Goal: Task Accomplishment & Management: Manage account settings

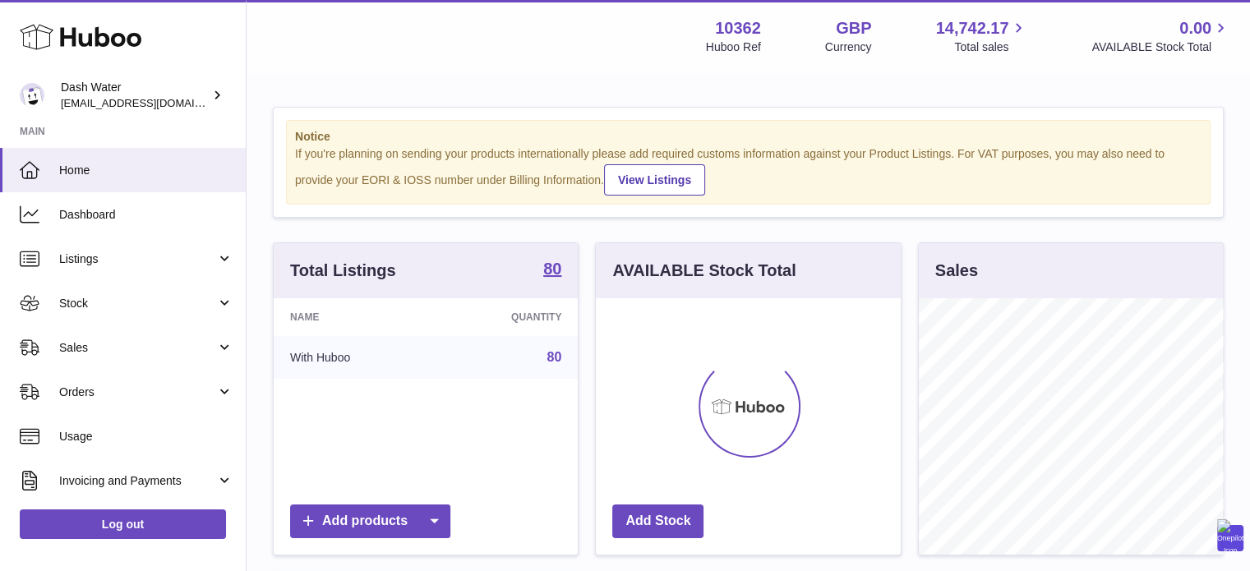
scroll to position [256, 305]
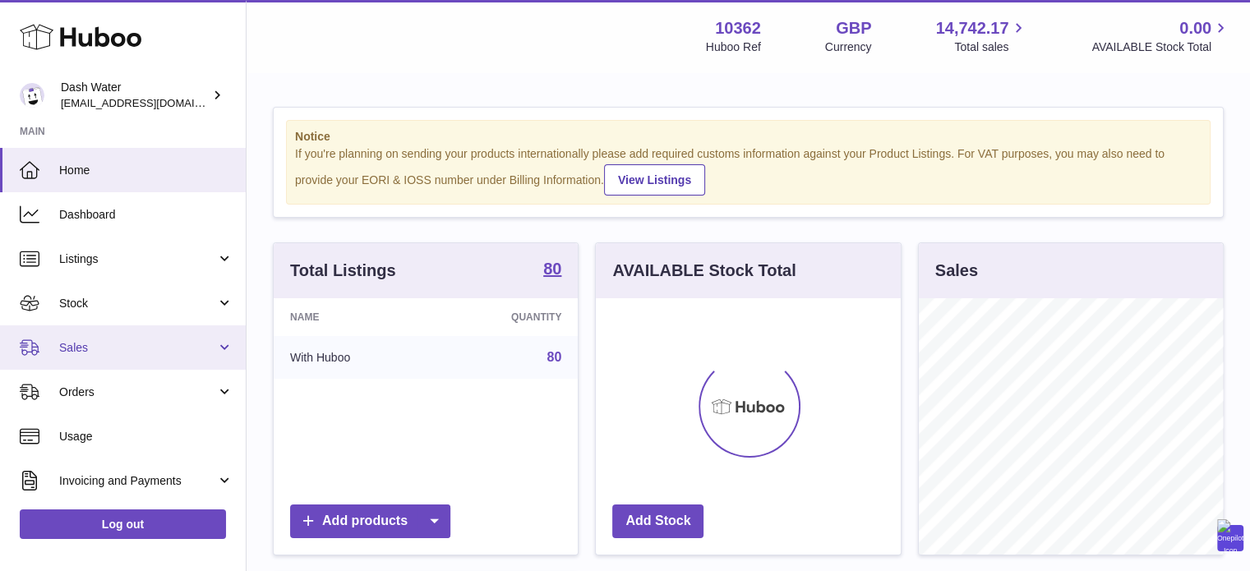
click at [121, 336] on link "Sales" at bounding box center [123, 348] width 246 height 44
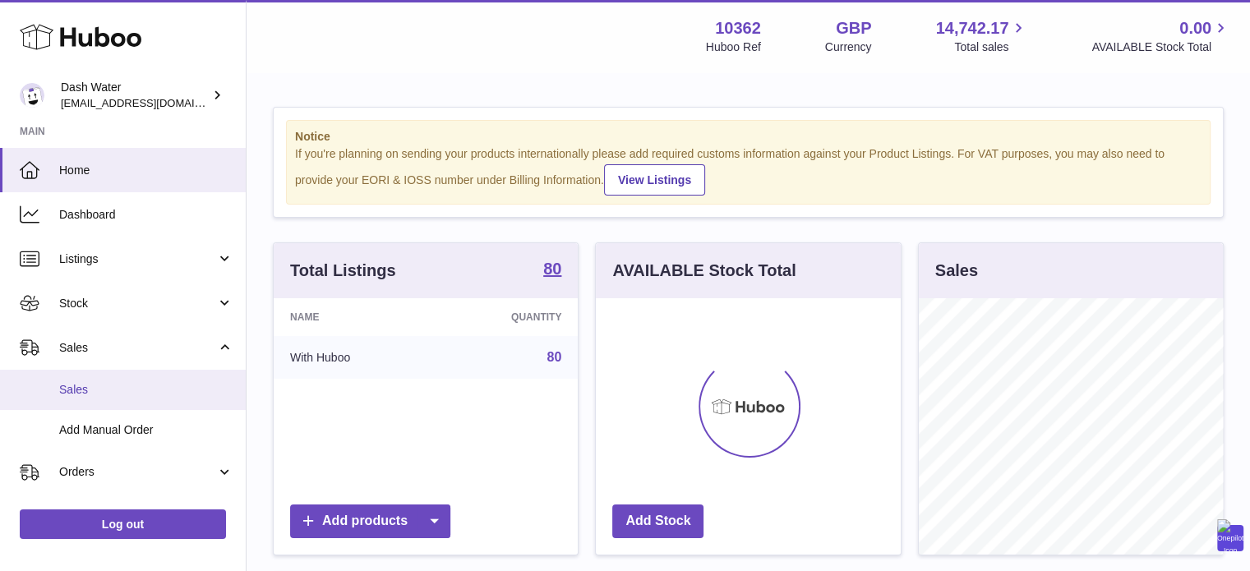
click at [113, 391] on span "Sales" at bounding box center [146, 390] width 174 height 16
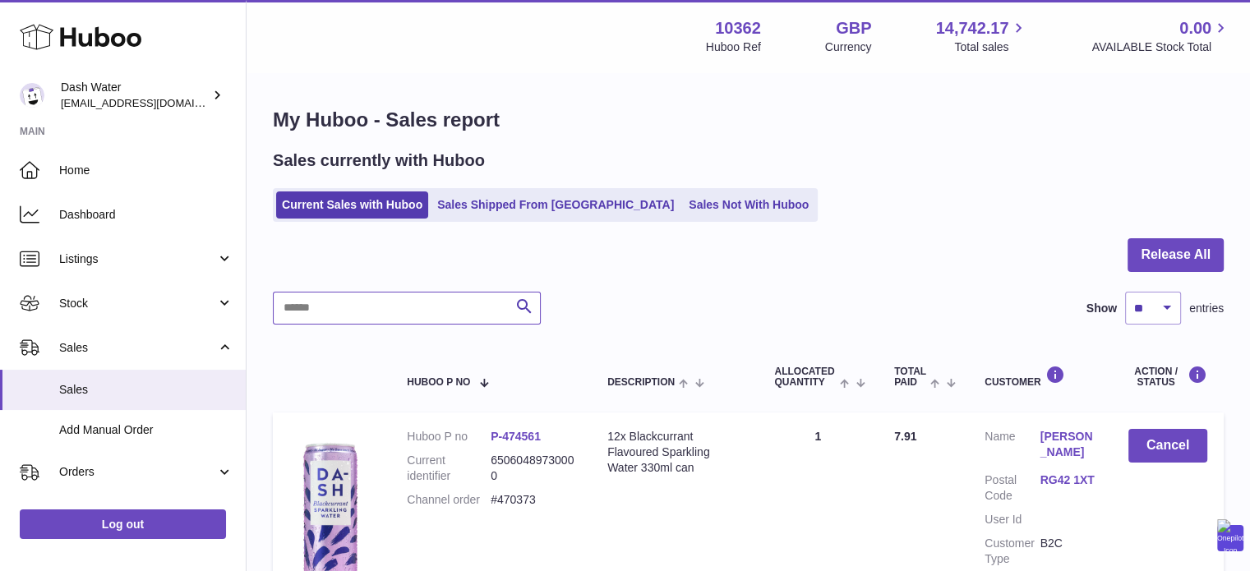
click at [441, 301] on input "text" at bounding box center [407, 308] width 268 height 33
paste input "******"
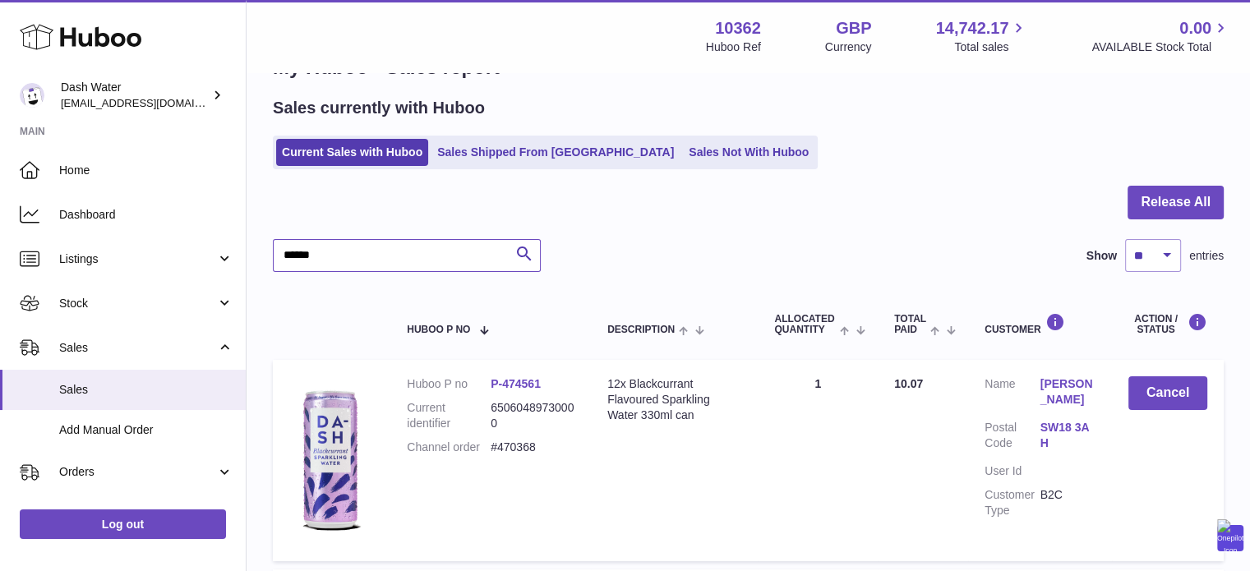
scroll to position [82, 0]
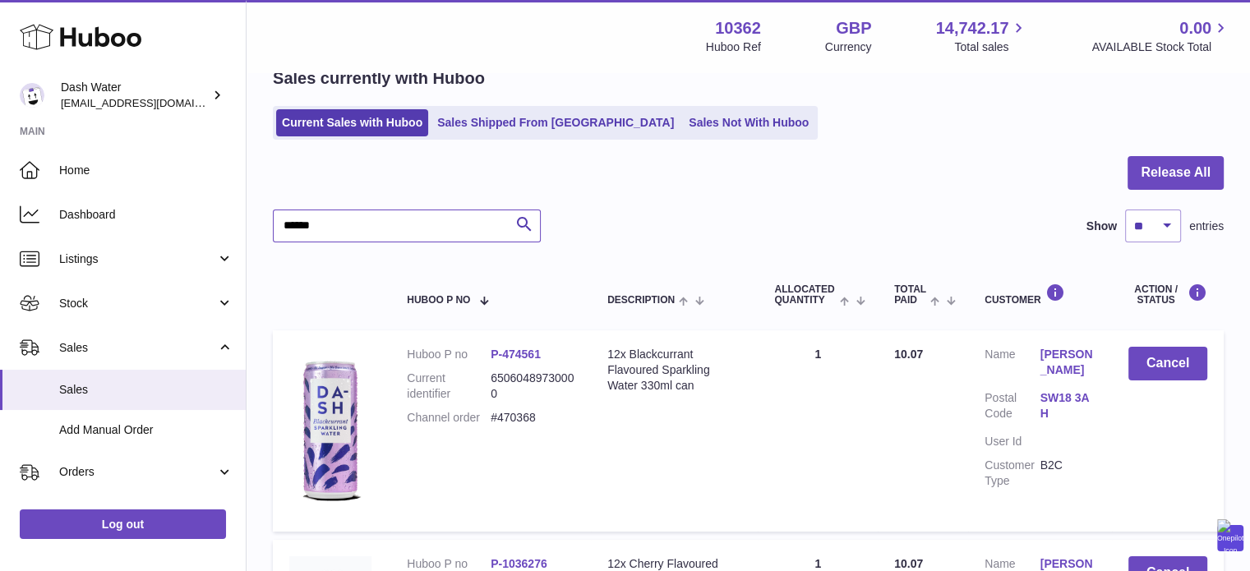
type input "******"
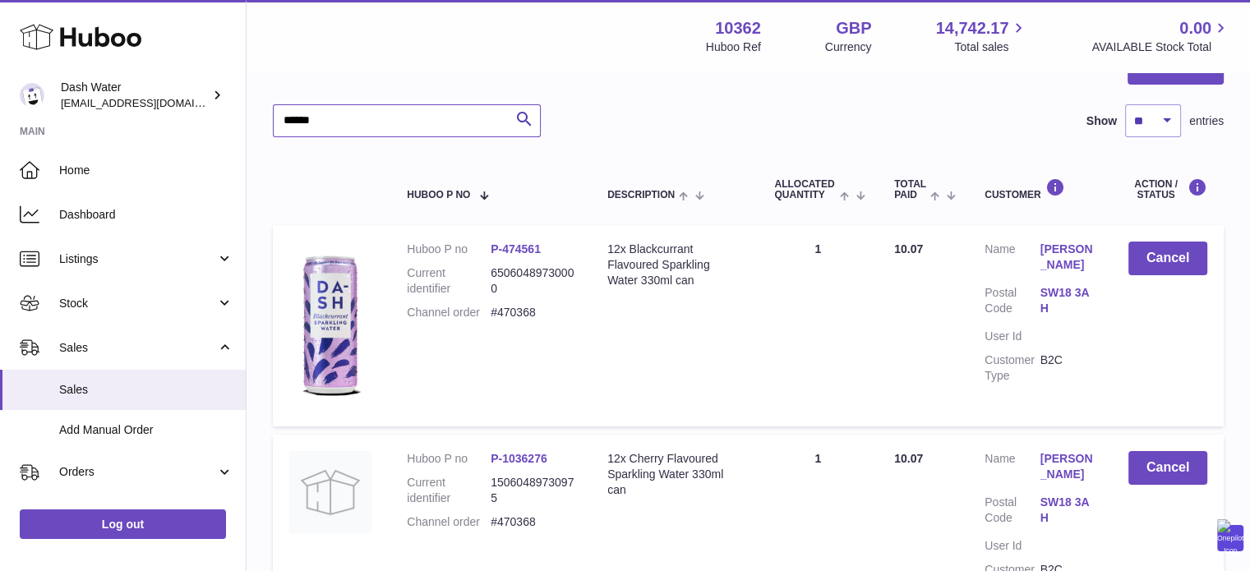
scroll to position [110, 0]
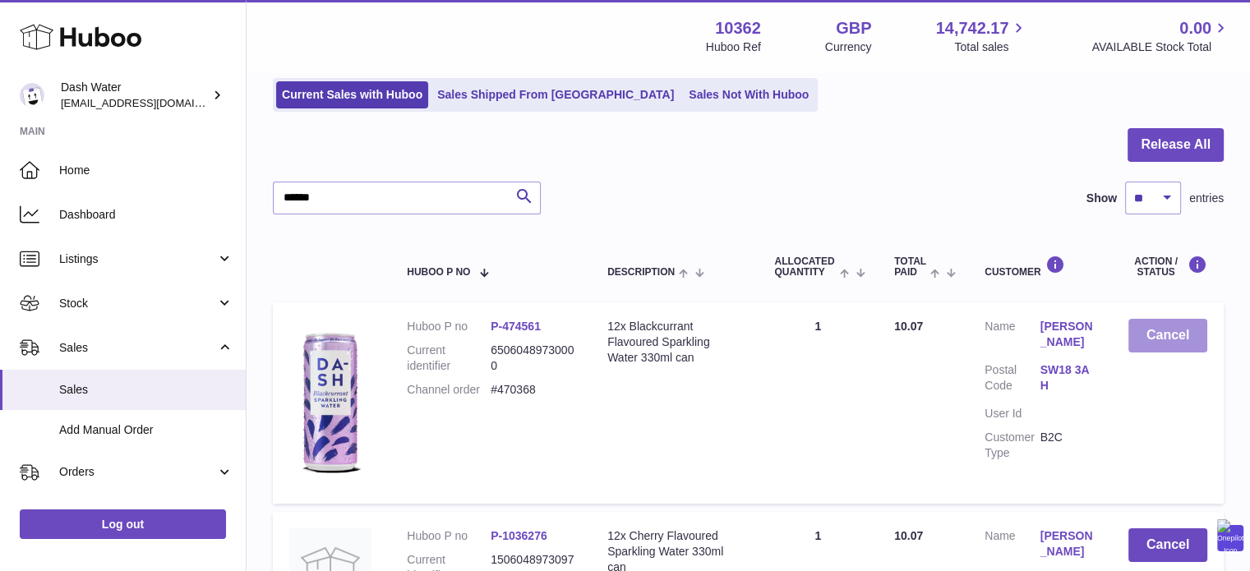
click at [1192, 332] on button "Cancel" at bounding box center [1168, 336] width 79 height 34
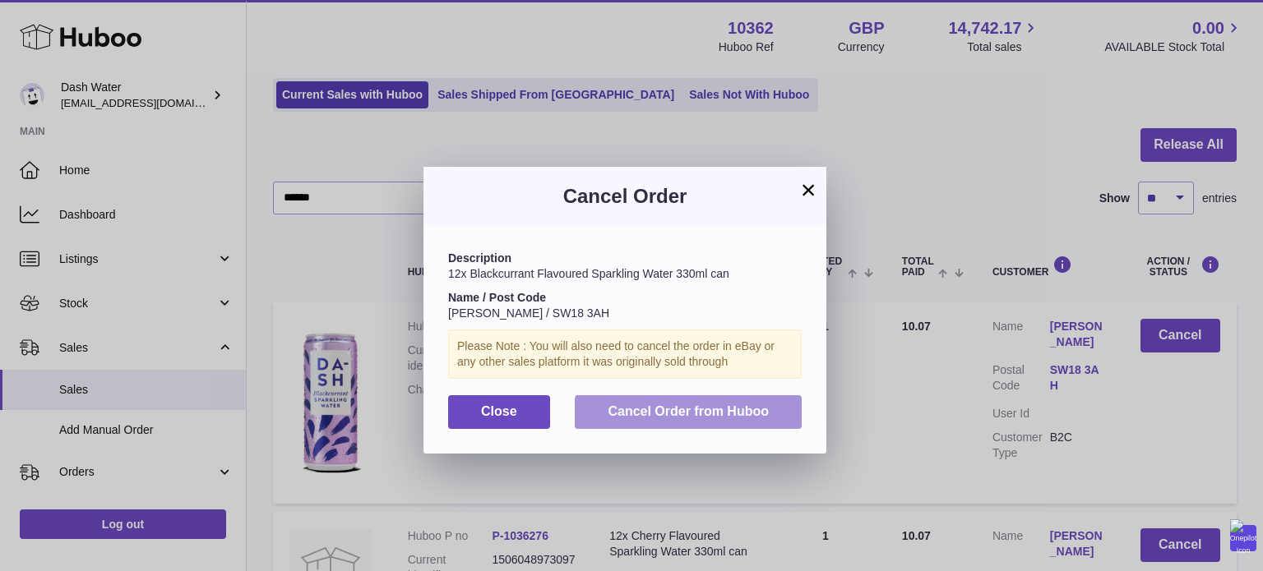
click at [735, 417] on span "Cancel Order from Huboo" at bounding box center [687, 411] width 161 height 14
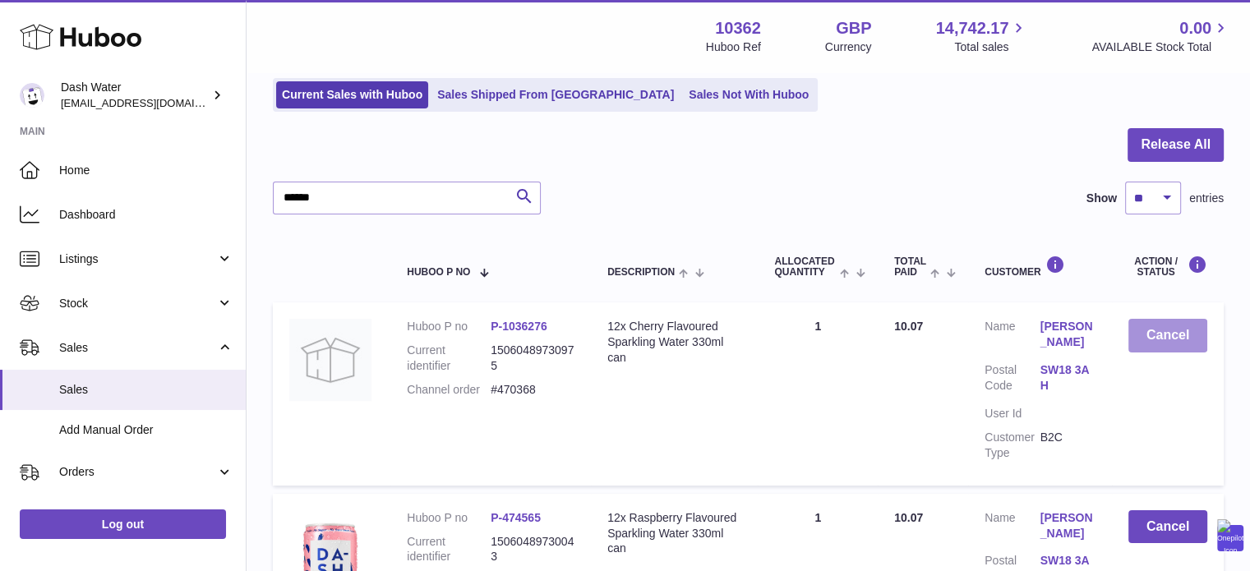
click at [1146, 348] on button "Cancel" at bounding box center [1168, 336] width 79 height 34
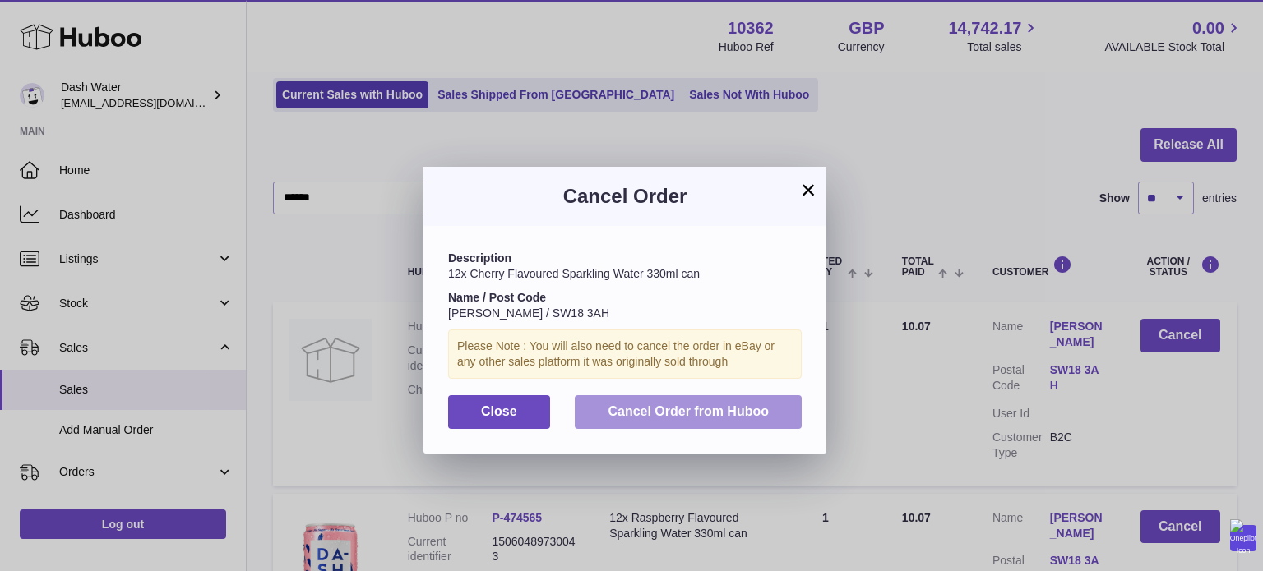
click at [743, 405] on span "Cancel Order from Huboo" at bounding box center [687, 411] width 161 height 14
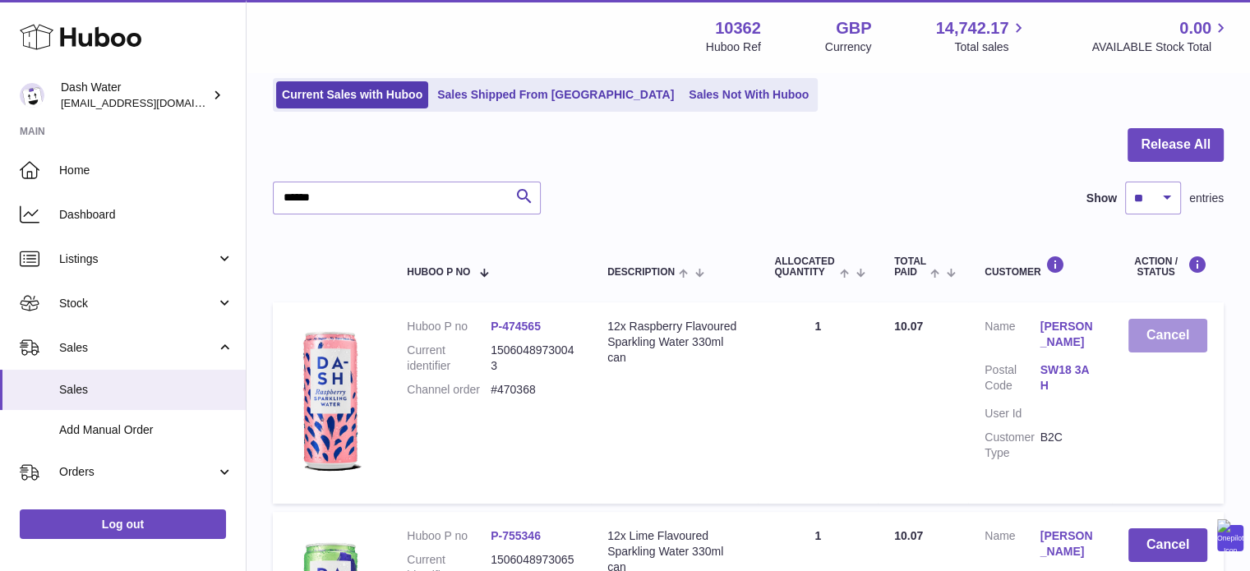
click at [1149, 330] on button "Cancel" at bounding box center [1168, 336] width 79 height 34
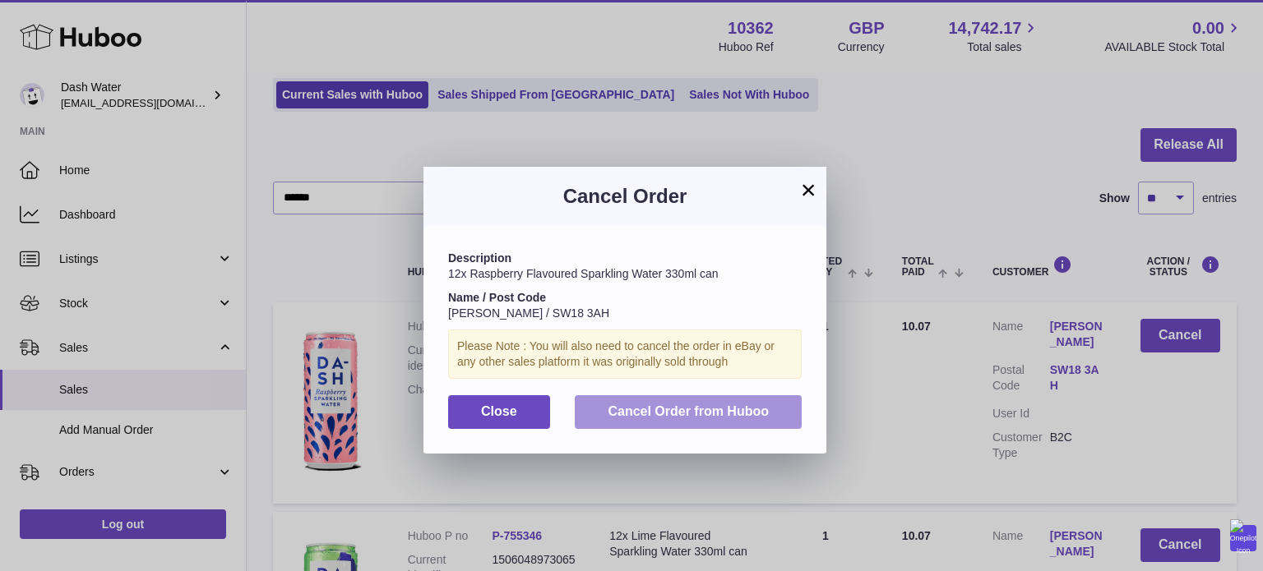
click at [760, 413] on span "Cancel Order from Huboo" at bounding box center [687, 411] width 161 height 14
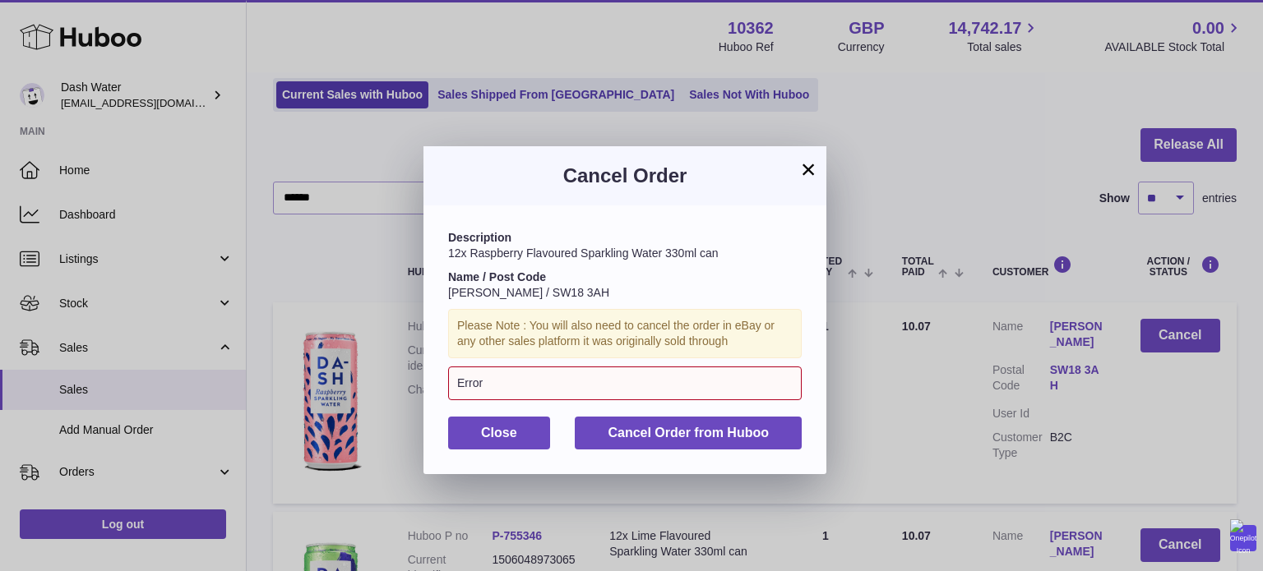
click at [648, 387] on div "Error" at bounding box center [624, 384] width 353 height 34
drag, startPoint x: 801, startPoint y: 169, endPoint x: 865, endPoint y: 181, distance: 64.5
click at [802, 169] on button "×" at bounding box center [808, 169] width 20 height 20
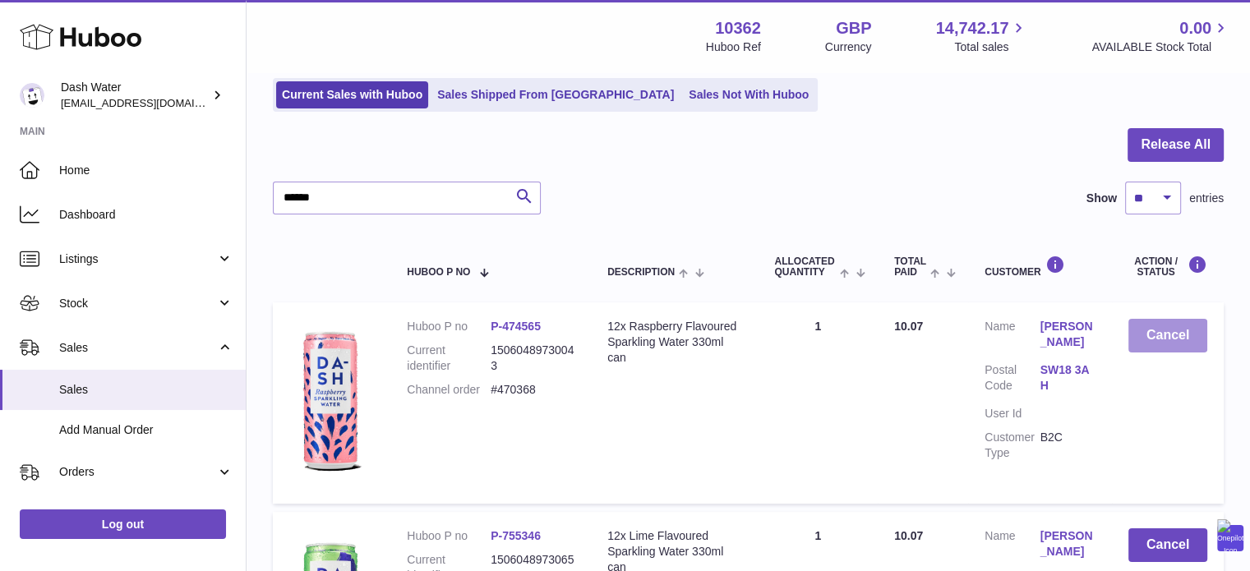
click at [1167, 330] on button "Cancel" at bounding box center [1168, 336] width 79 height 34
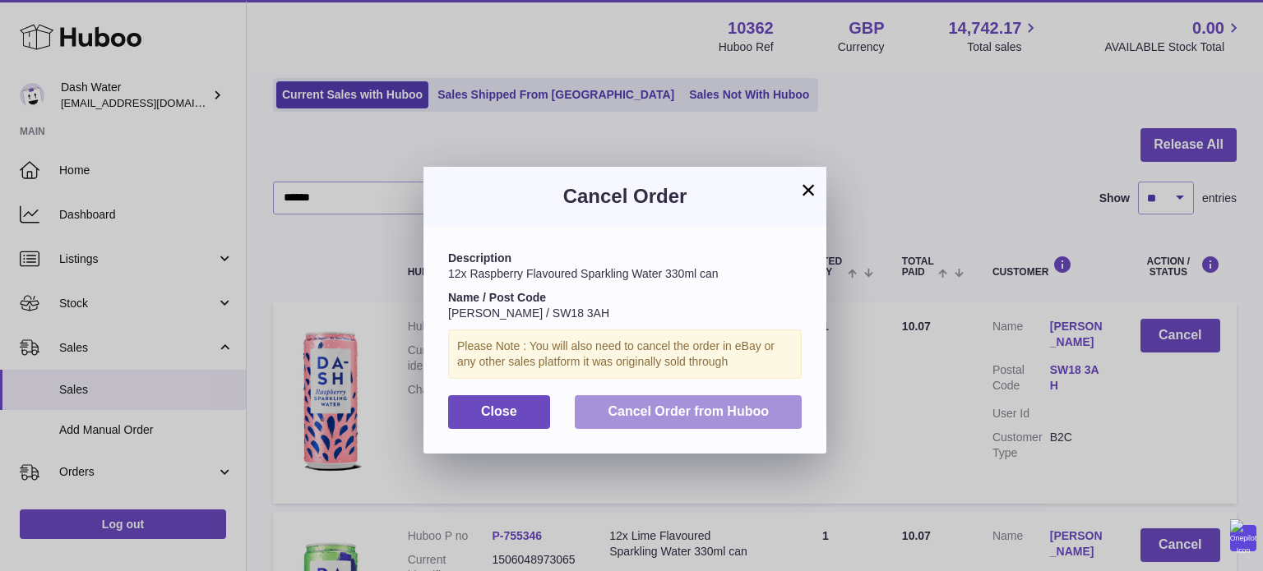
click at [710, 417] on span "Cancel Order from Huboo" at bounding box center [687, 411] width 161 height 14
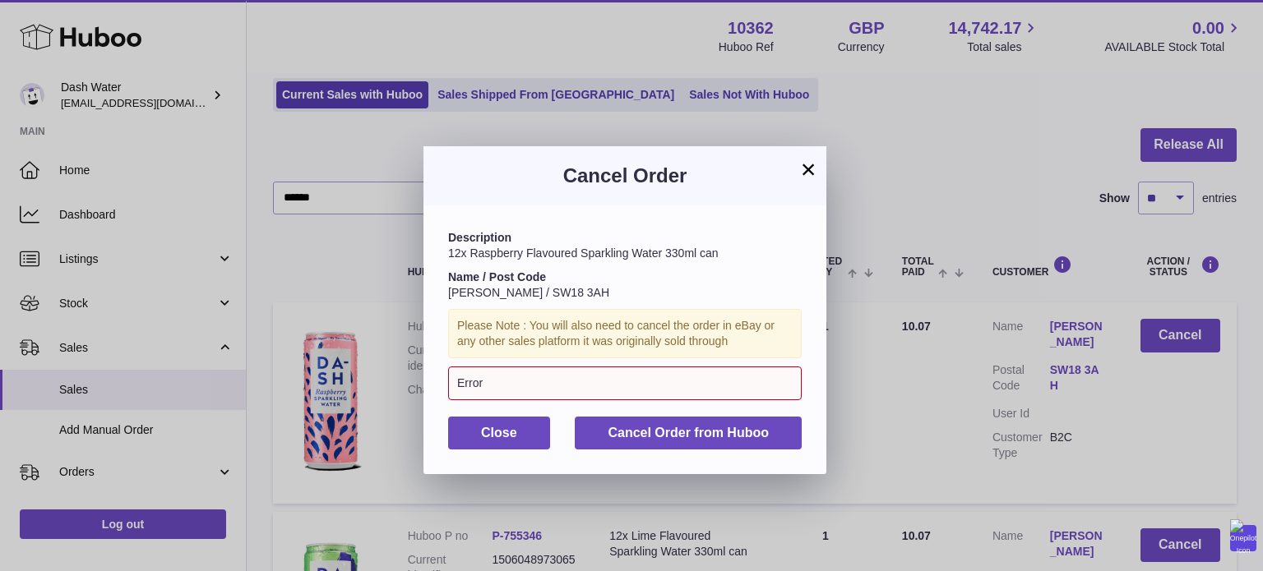
click at [644, 391] on div "Error" at bounding box center [624, 384] width 353 height 34
click at [520, 436] on button "Close" at bounding box center [499, 434] width 102 height 34
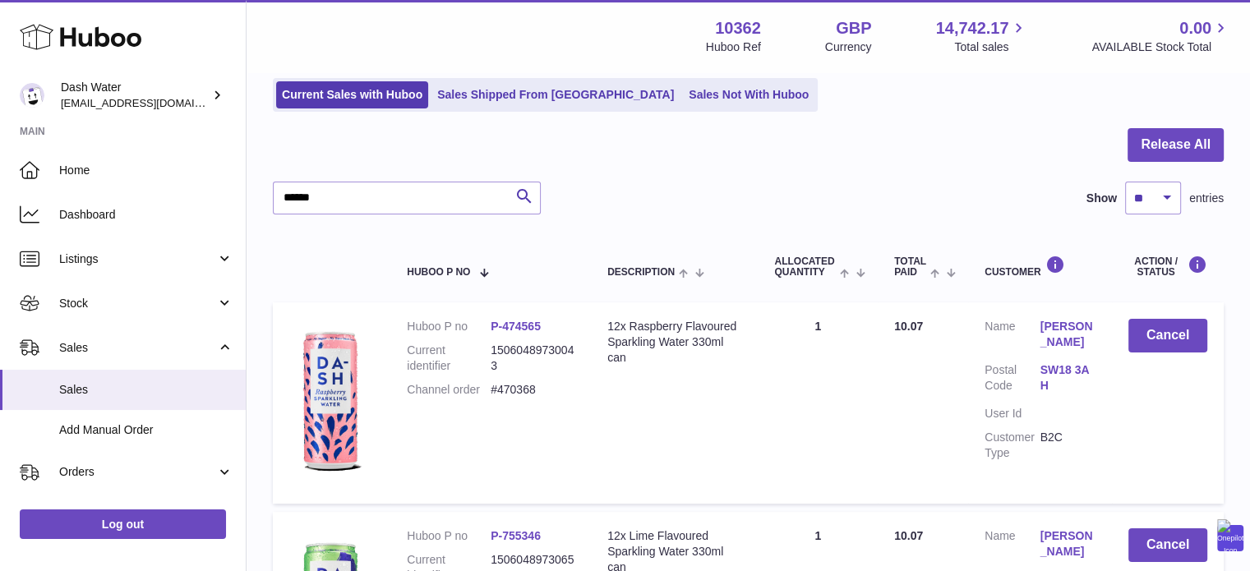
scroll to position [275, 0]
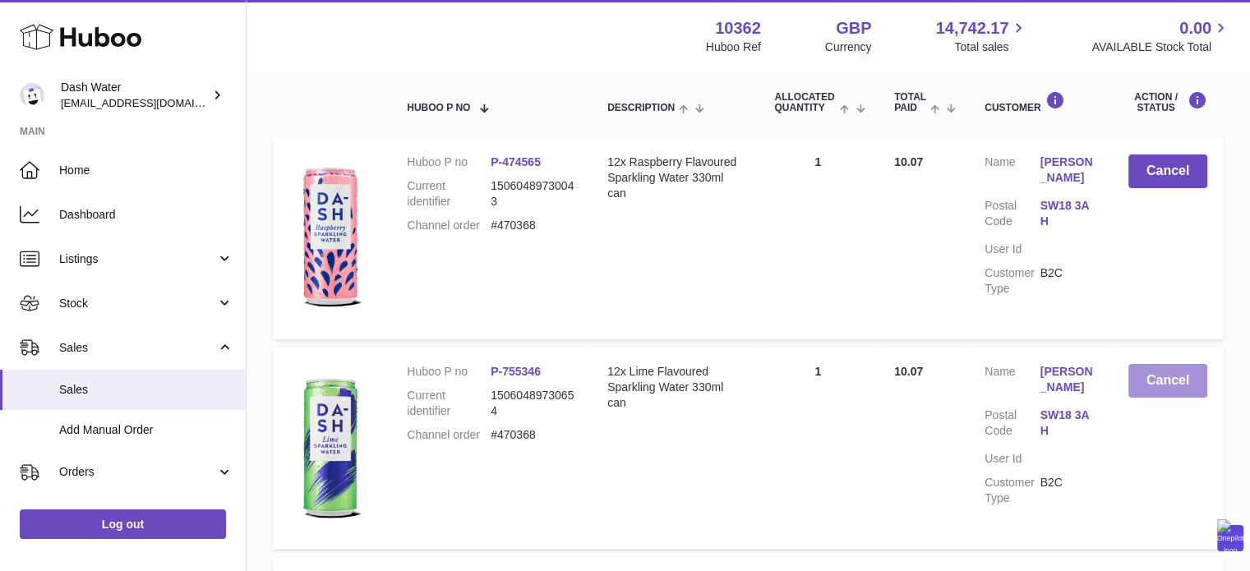
click at [1150, 374] on button "Cancel" at bounding box center [1168, 381] width 79 height 34
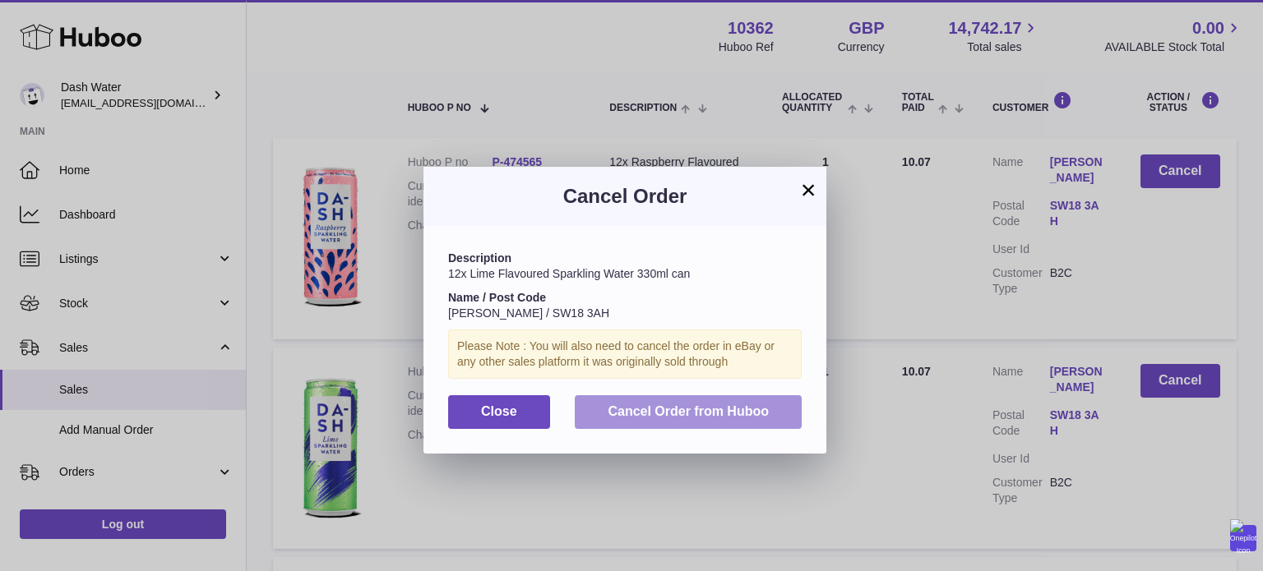
click at [759, 417] on span "Cancel Order from Huboo" at bounding box center [687, 411] width 161 height 14
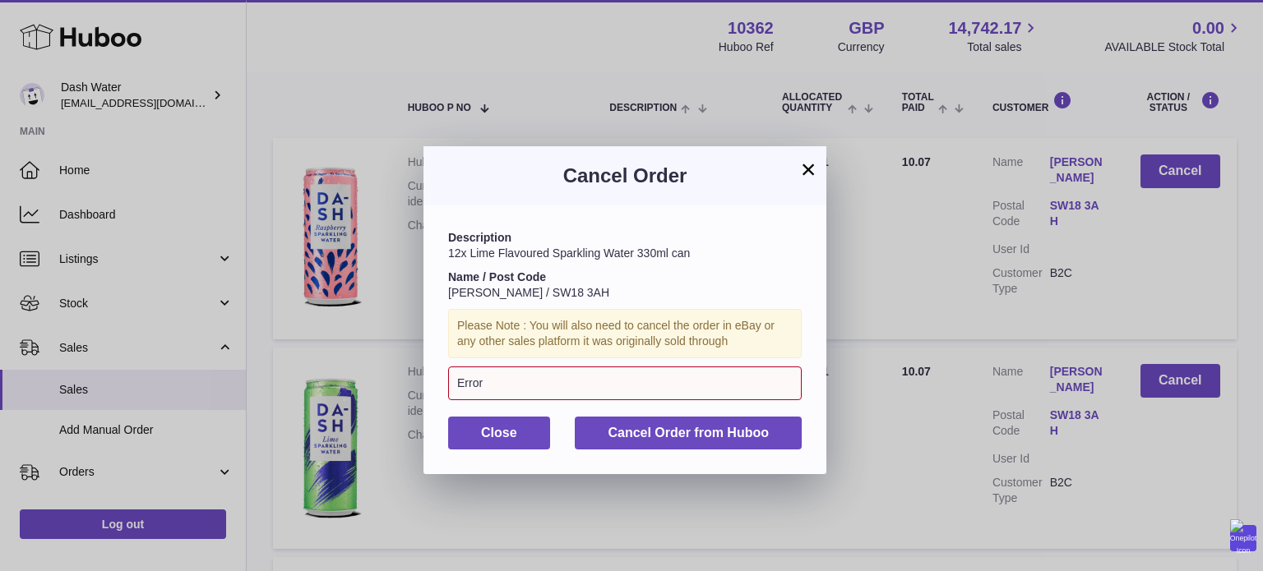
click at [812, 165] on button "×" at bounding box center [808, 169] width 20 height 20
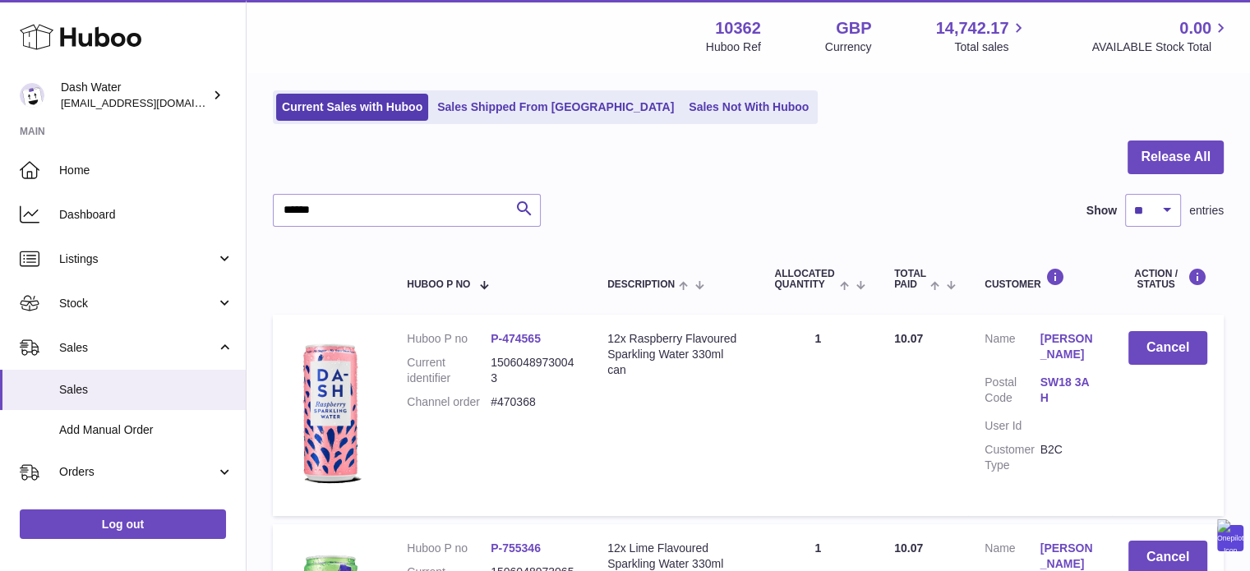
scroll to position [0, 0]
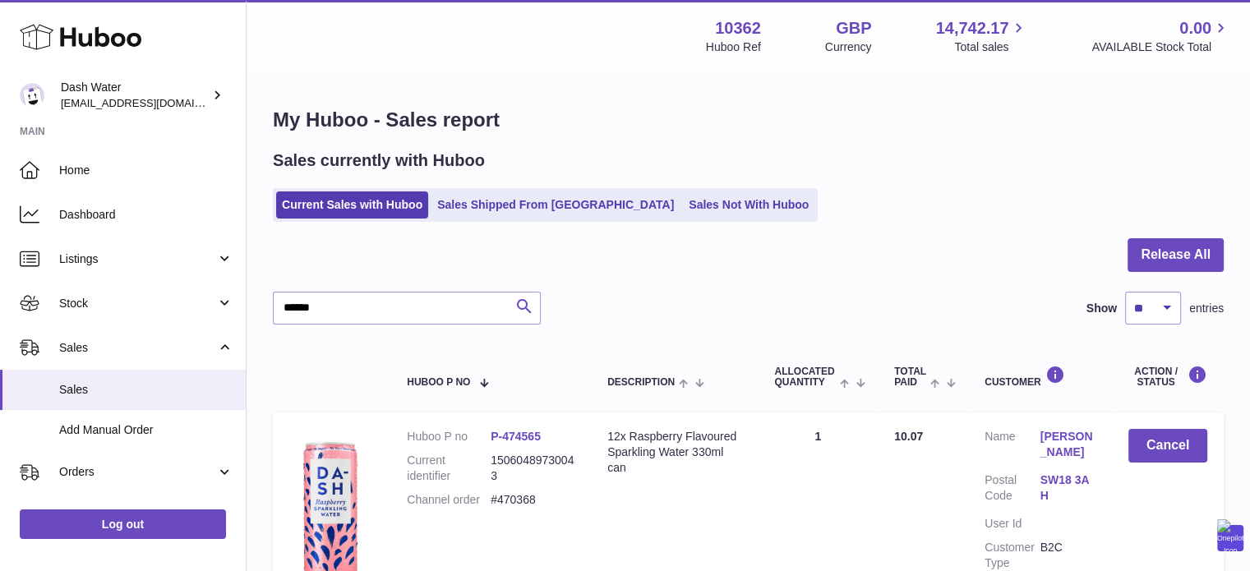
click at [524, 303] on icon "submit" at bounding box center [525, 307] width 20 height 21
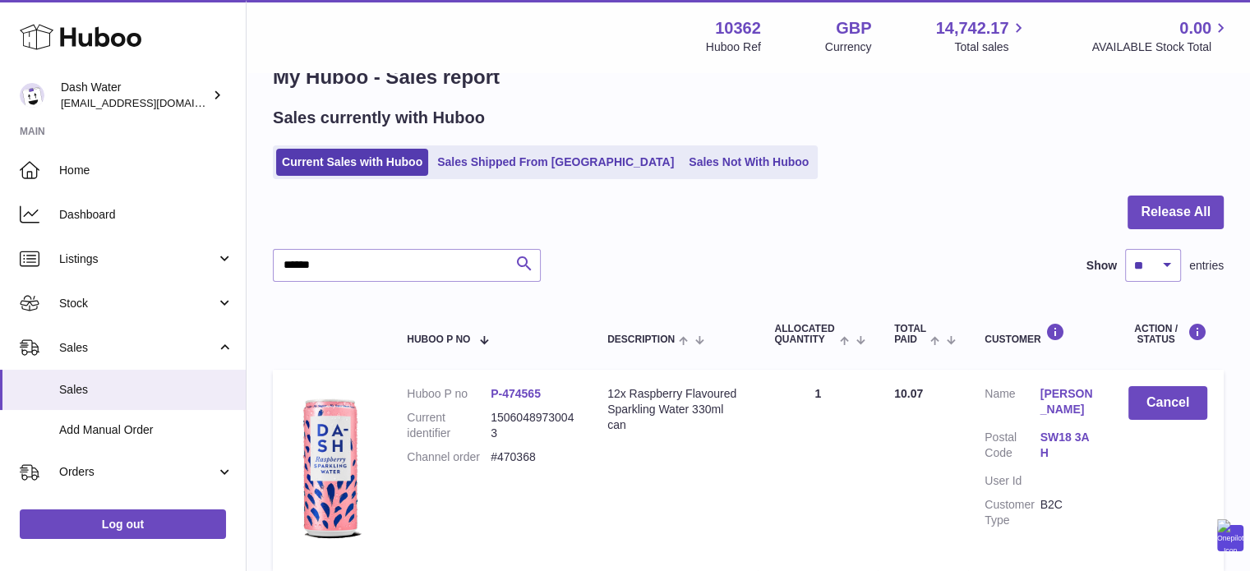
scroll to position [82, 0]
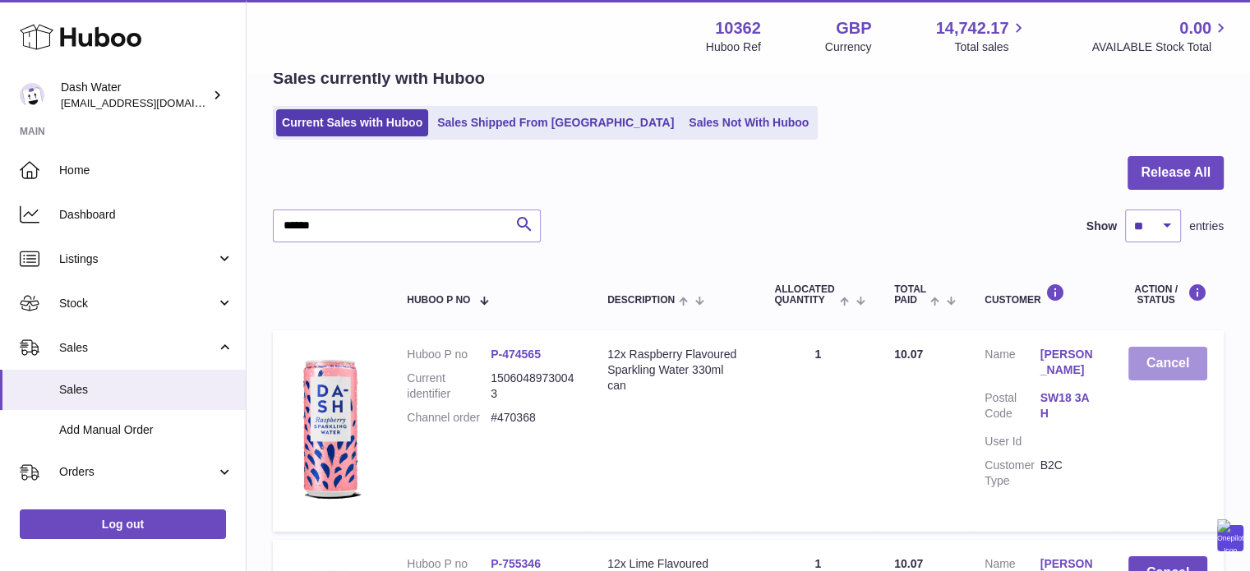
click at [1143, 354] on button "Cancel" at bounding box center [1168, 364] width 79 height 34
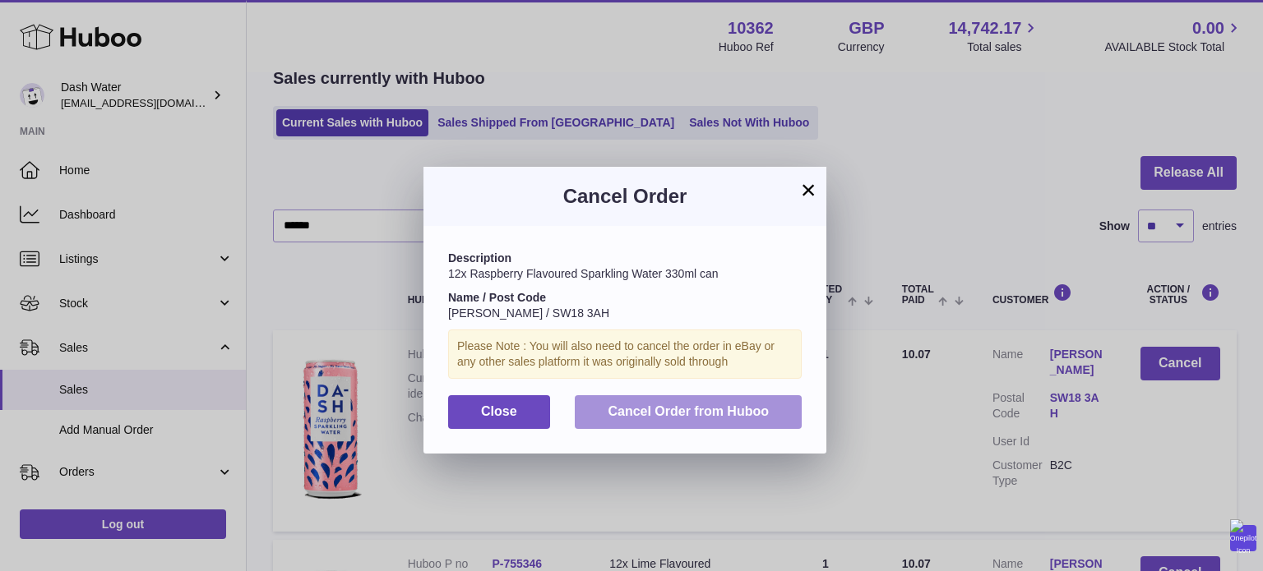
click at [700, 417] on span "Cancel Order from Huboo" at bounding box center [687, 411] width 161 height 14
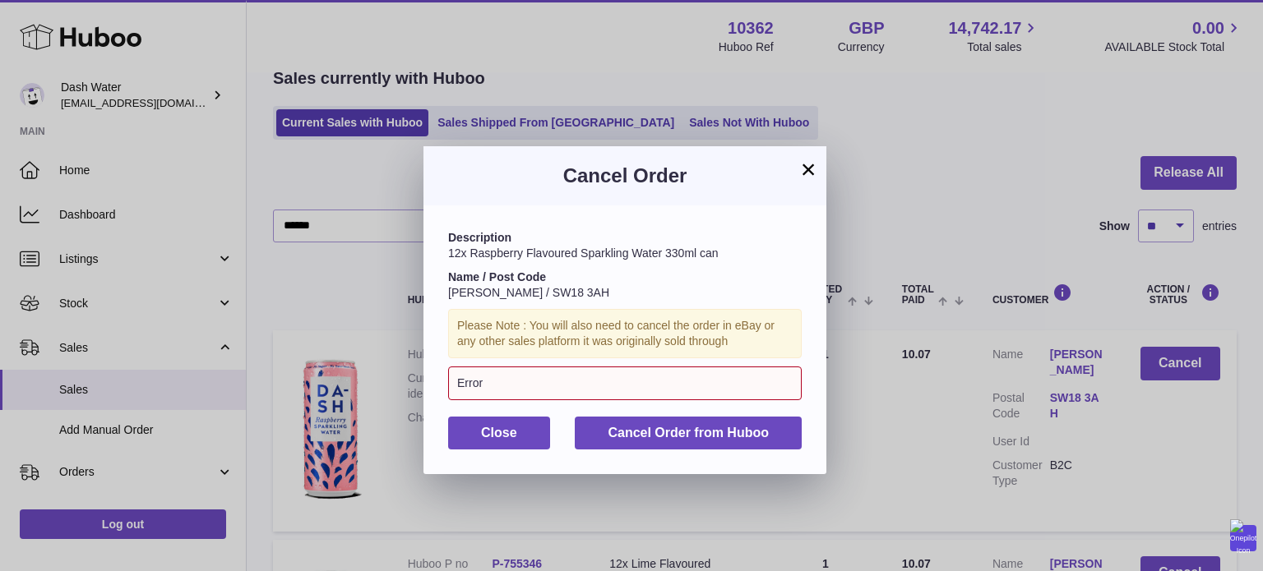
drag, startPoint x: 811, startPoint y: 176, endPoint x: 619, endPoint y: 66, distance: 220.9
click at [811, 175] on button "×" at bounding box center [808, 169] width 20 height 20
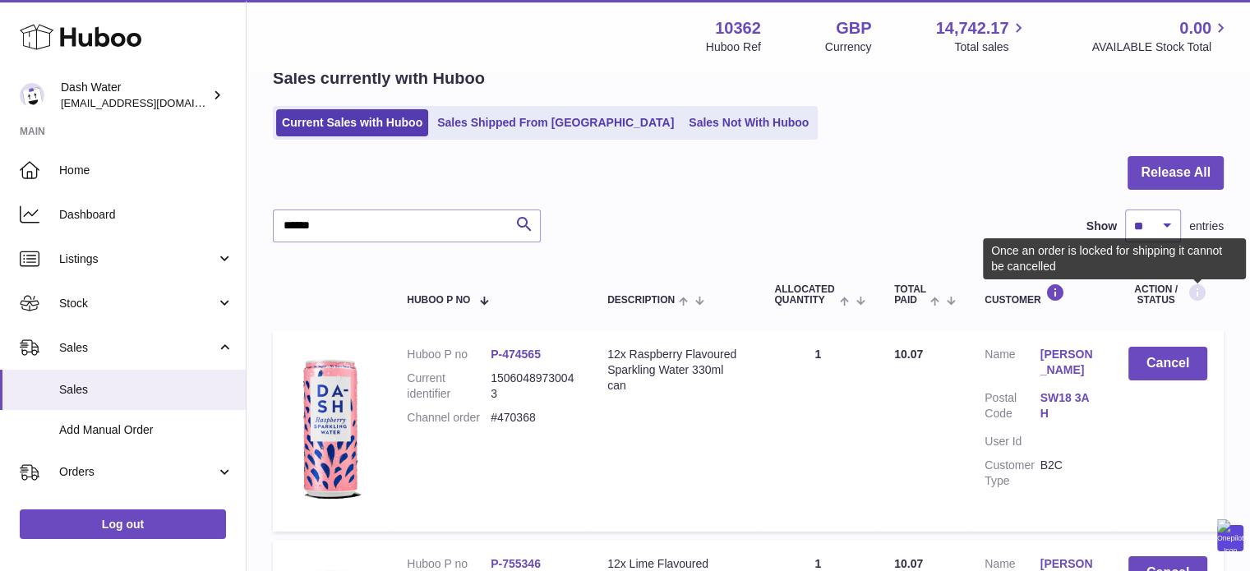
click at [1190, 293] on icon at bounding box center [1198, 293] width 20 height 21
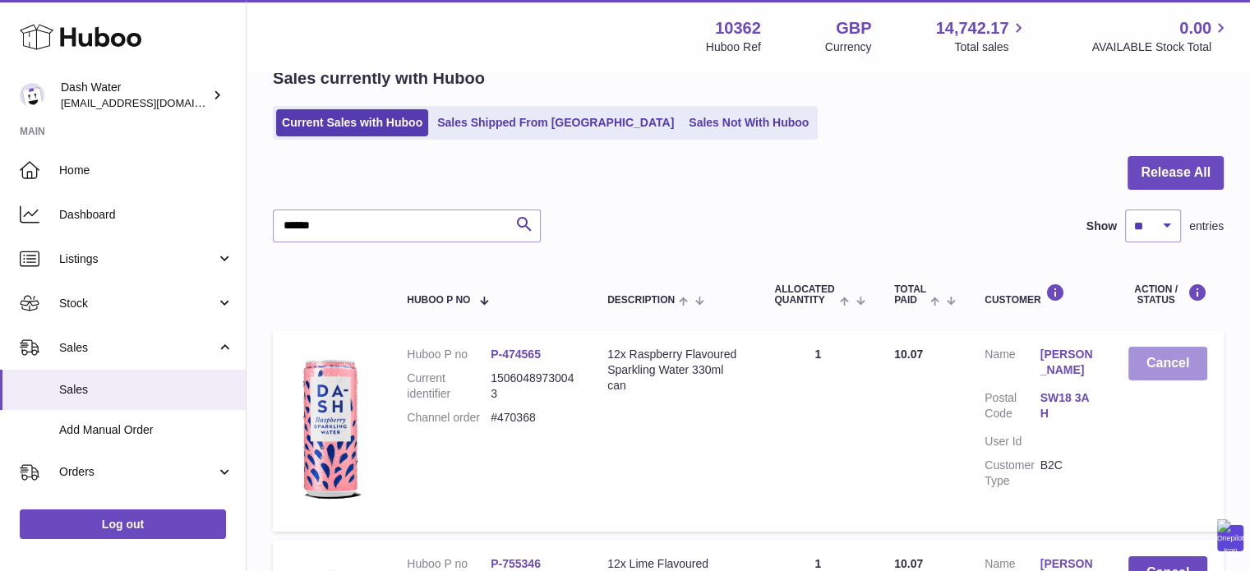
click at [1180, 360] on button "Cancel" at bounding box center [1168, 364] width 79 height 34
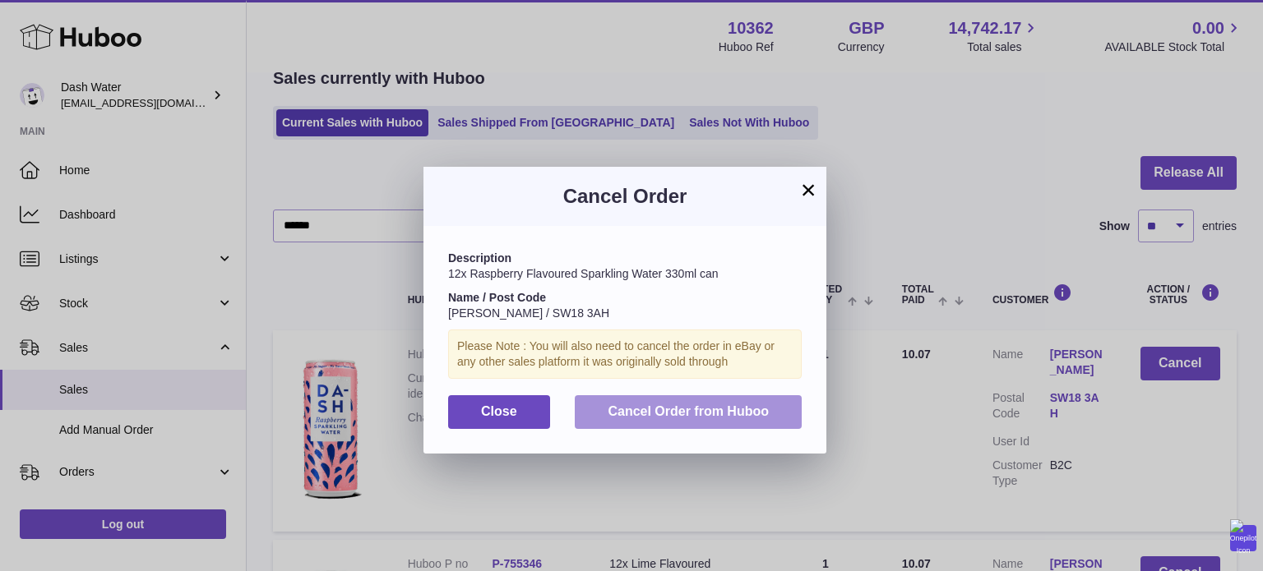
click at [767, 419] on button "Cancel Order from Huboo" at bounding box center [688, 412] width 227 height 34
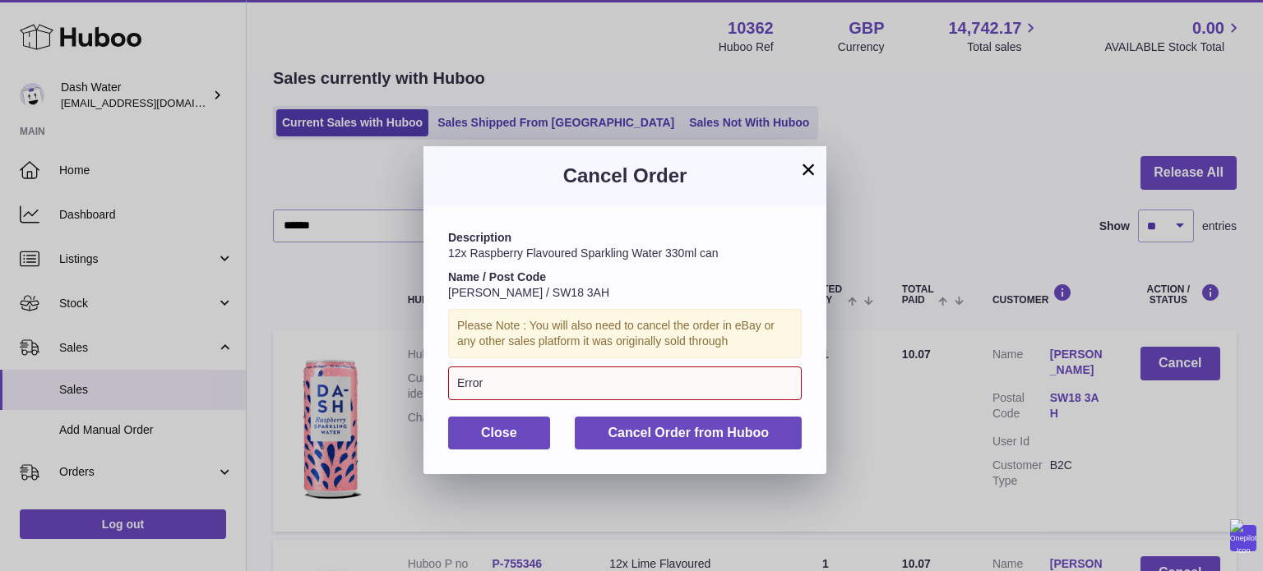
click at [733, 383] on div "Error" at bounding box center [624, 384] width 353 height 34
click at [811, 161] on button "×" at bounding box center [808, 169] width 20 height 20
